Goal: Navigation & Orientation: Go to known website

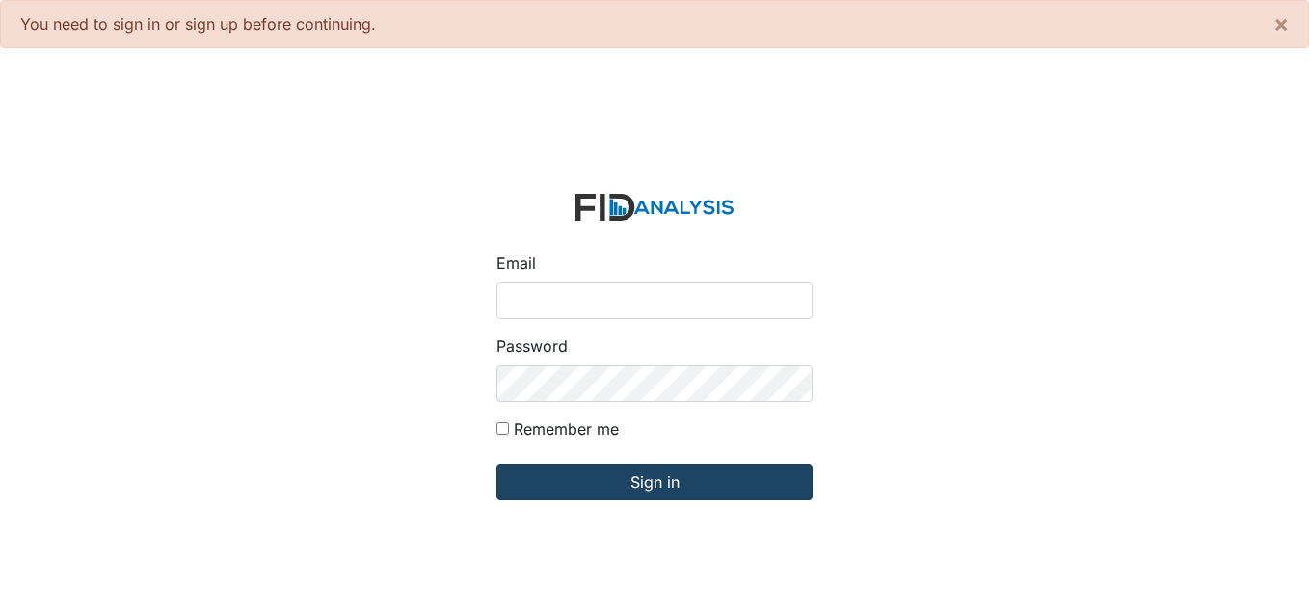
type input "[EMAIL_ADDRESS][DOMAIN_NAME]"
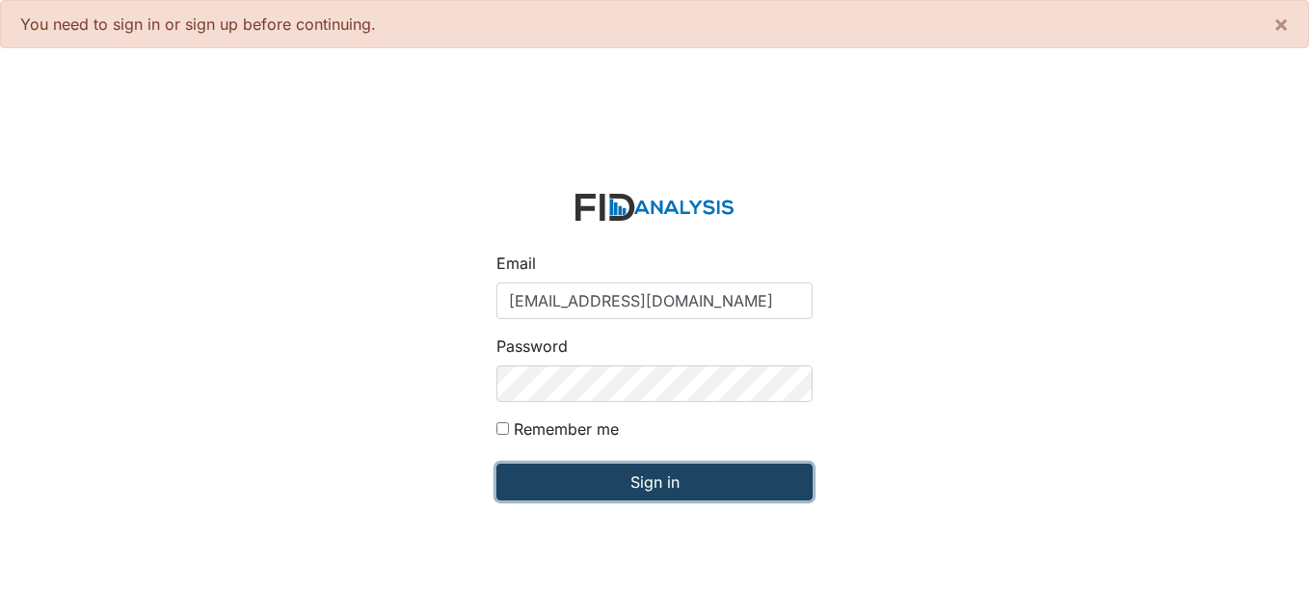
click at [647, 483] on input "Sign in" at bounding box center [654, 482] width 316 height 37
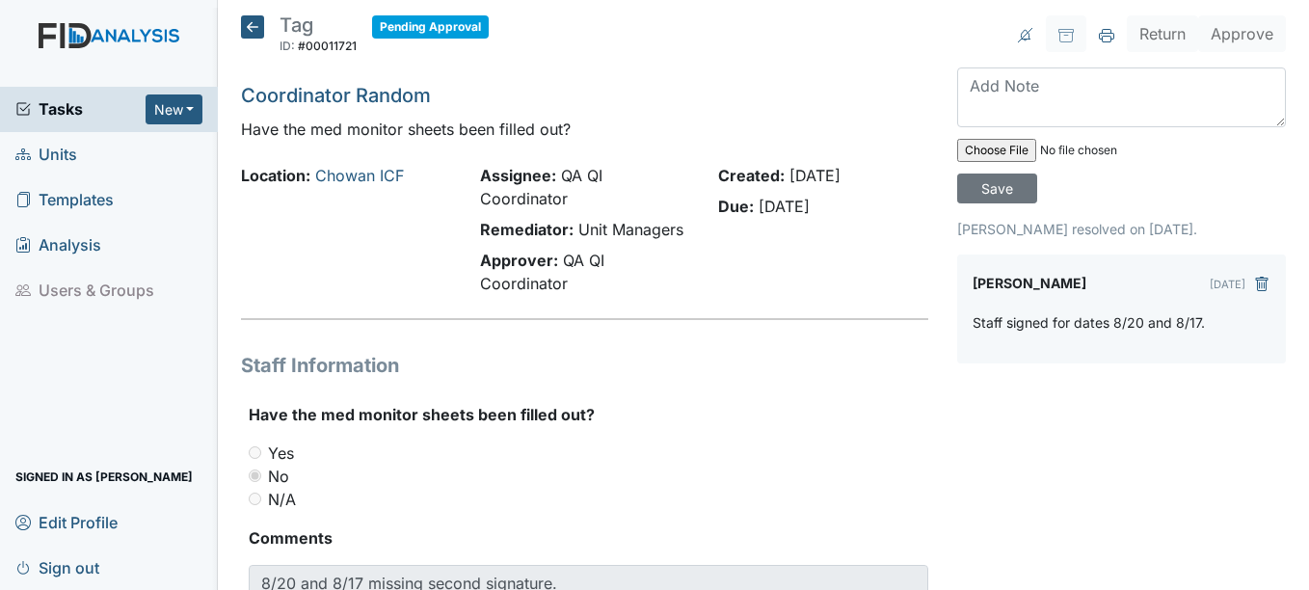
click at [259, 20] on icon at bounding box center [252, 26] width 23 height 23
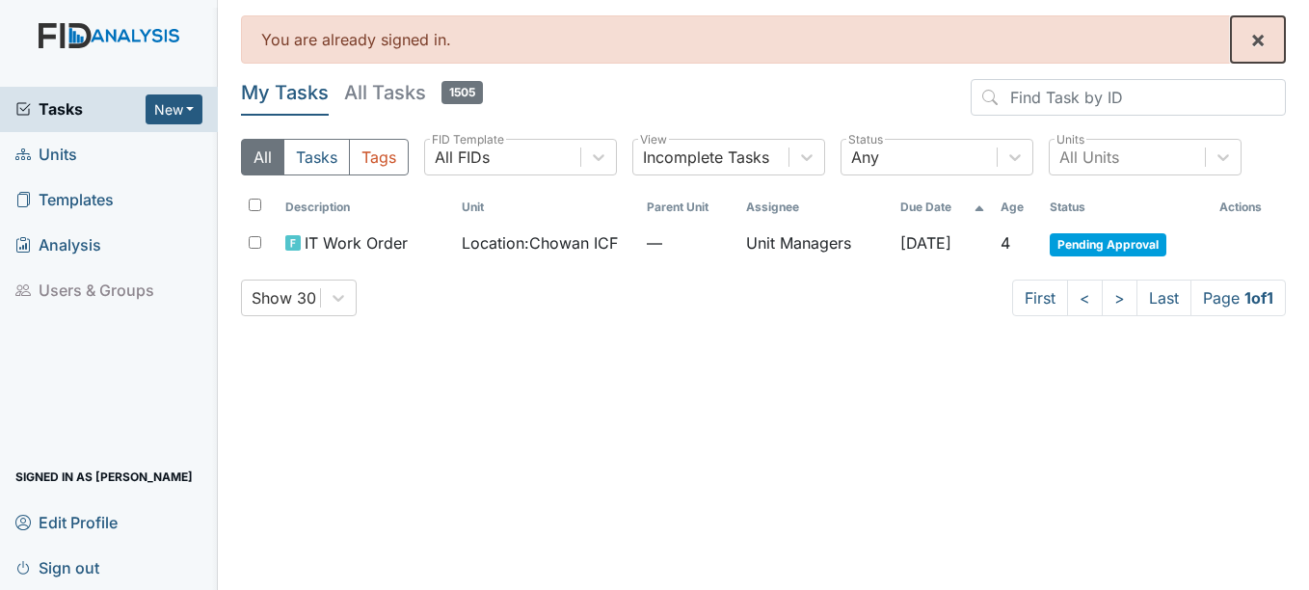
click at [1257, 28] on span "×" at bounding box center [1257, 39] width 15 height 28
